Goal: Transaction & Acquisition: Purchase product/service

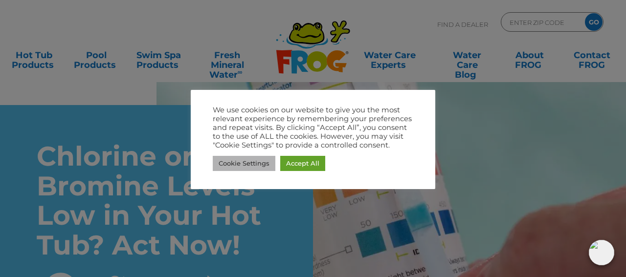
click at [261, 164] on link "Cookie Settings" at bounding box center [244, 163] width 63 height 15
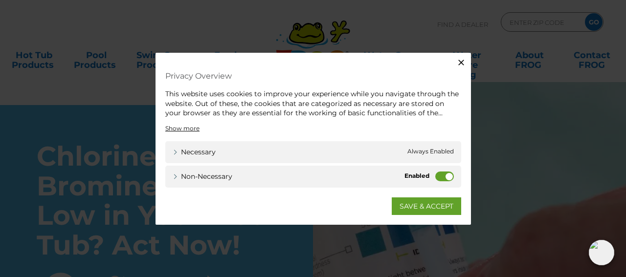
click at [462, 61] on icon "button" at bounding box center [461, 63] width 6 height 6
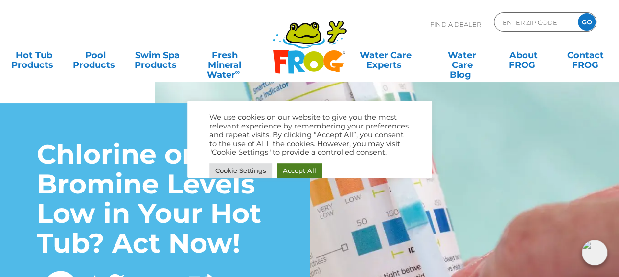
click at [304, 166] on div "We use cookies on our website to give you the most relevant experience by remem…" at bounding box center [309, 147] width 200 height 68
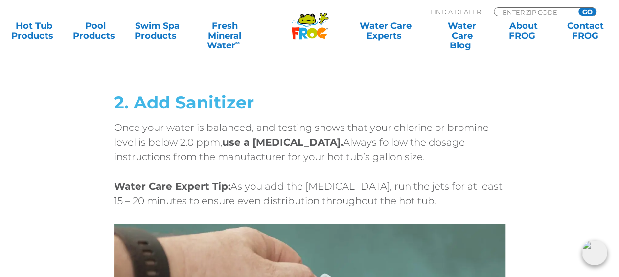
scroll to position [2200, 0]
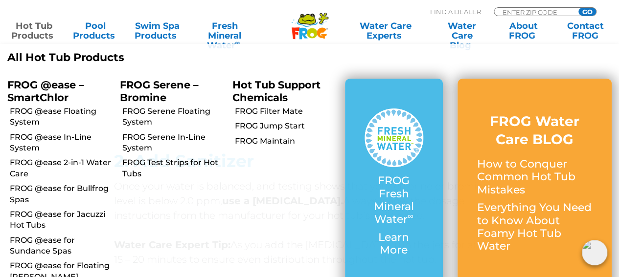
click at [41, 22] on link "Hot Tub Products" at bounding box center [34, 31] width 48 height 20
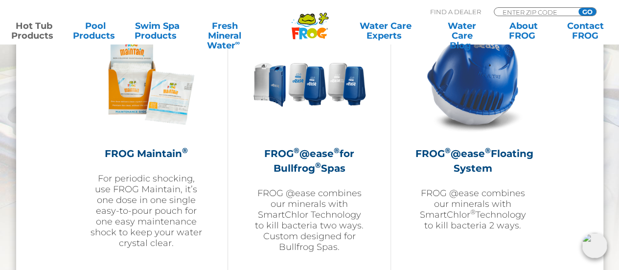
scroll to position [1076, 0]
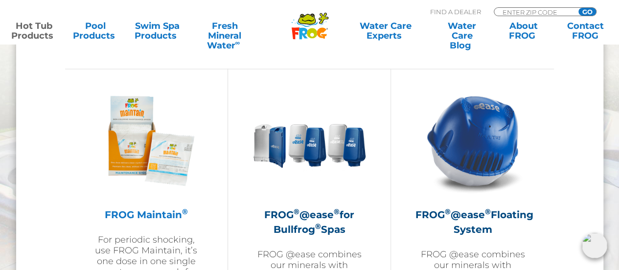
click at [151, 171] on img at bounding box center [145, 140] width 113 height 113
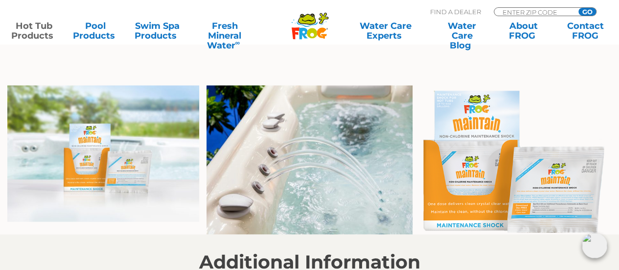
scroll to position [685, 0]
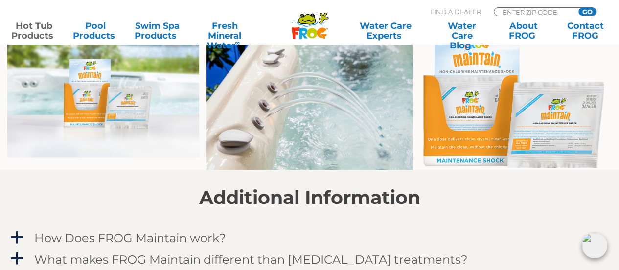
click at [471, 107] on img at bounding box center [516, 94] width 192 height 147
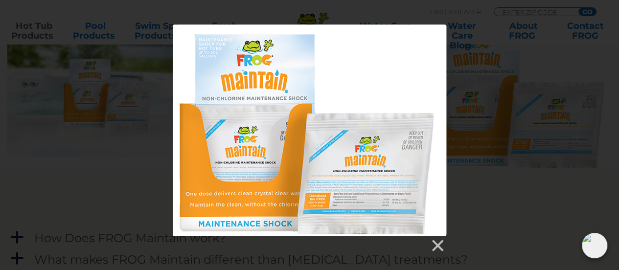
click at [466, 104] on div at bounding box center [309, 138] width 619 height 228
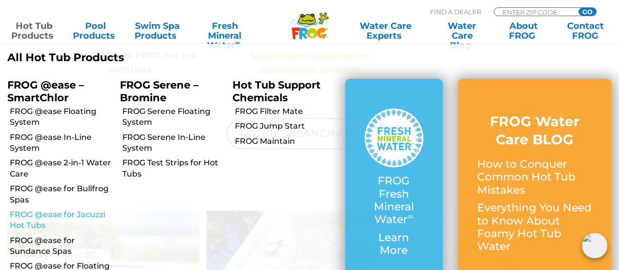
scroll to position [440, 0]
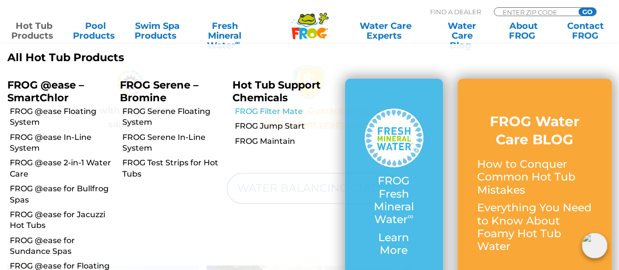
click at [273, 110] on link "FROG Filter Mate" at bounding box center [286, 111] width 103 height 11
